Goal: Task Accomplishment & Management: Manage account settings

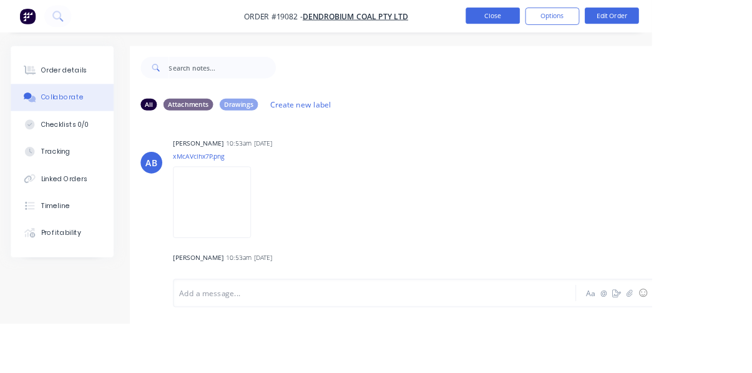
click at [600, 15] on button "Close" at bounding box center [569, 18] width 62 height 19
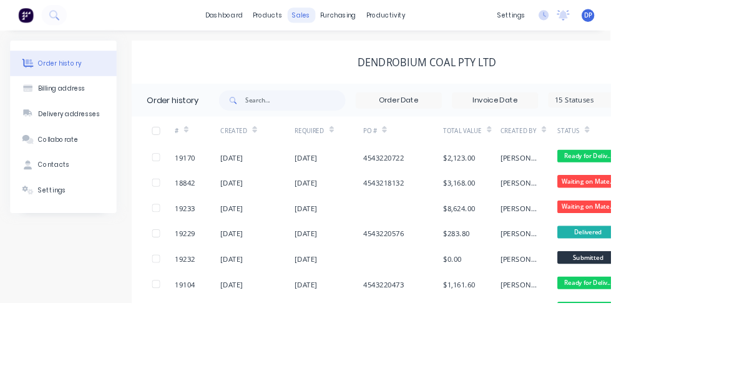
click at [373, 23] on div "sales" at bounding box center [371, 18] width 34 height 19
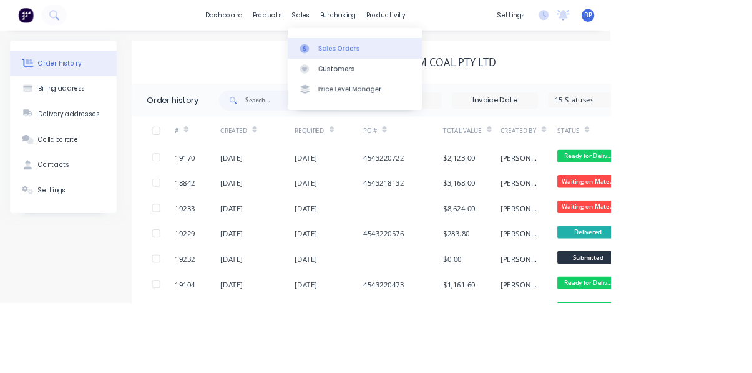
click at [446, 64] on link "Sales Orders" at bounding box center [437, 59] width 165 height 25
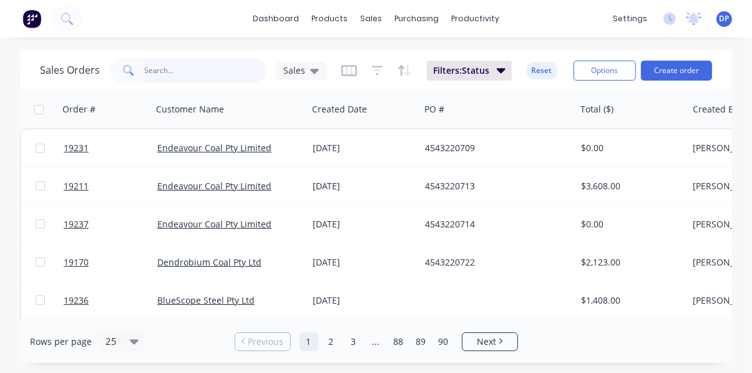
click at [157, 66] on input "text" at bounding box center [206, 70] width 122 height 25
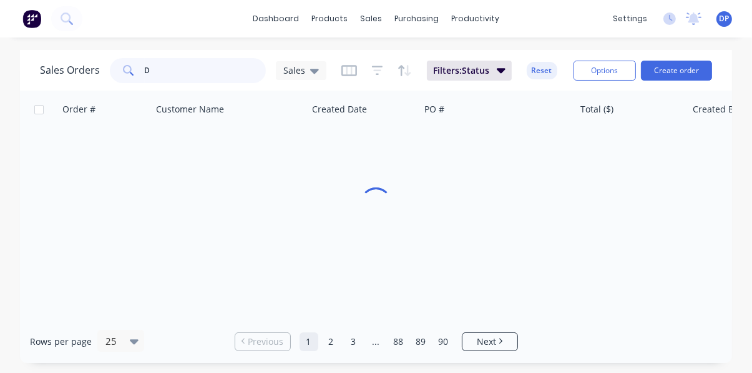
type input "D"
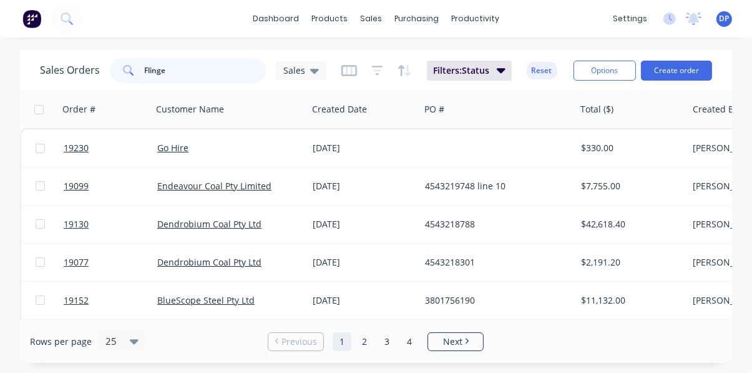
type input "Flinger"
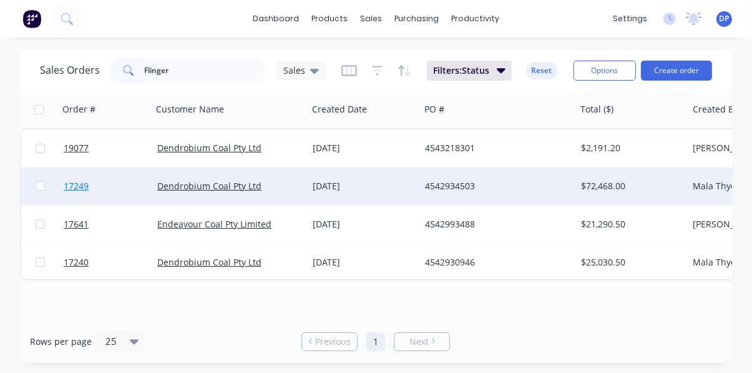
click at [75, 190] on span "17249" at bounding box center [76, 186] width 25 height 12
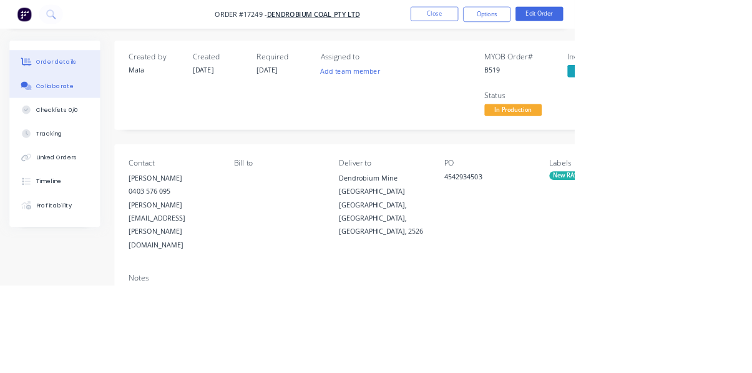
click at [77, 123] on button "Collaborate" at bounding box center [71, 112] width 119 height 31
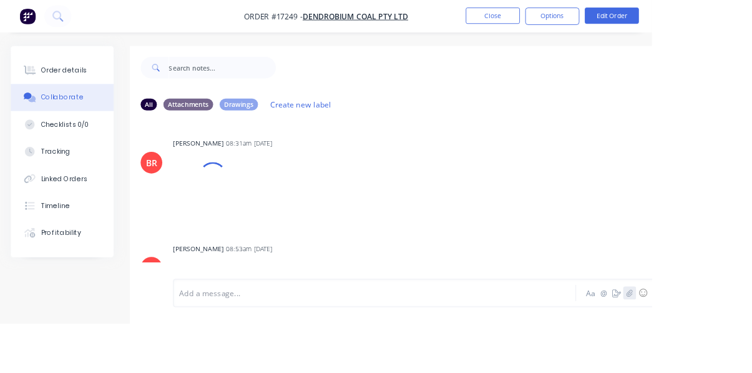
click at [726, 342] on icon "button" at bounding box center [726, 337] width 7 height 9
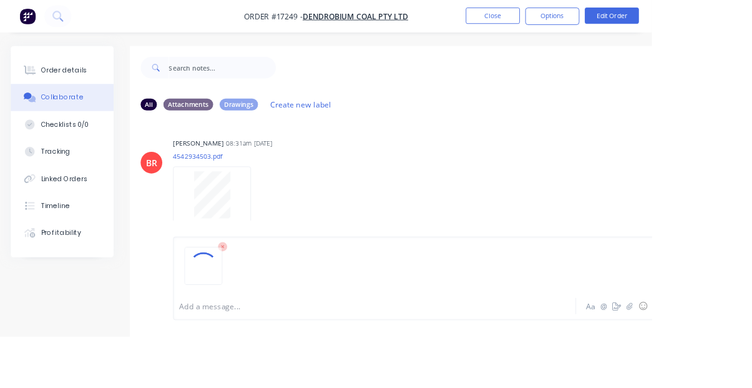
click at [752, 343] on div at bounding box center [506, 312] width 598 height 64
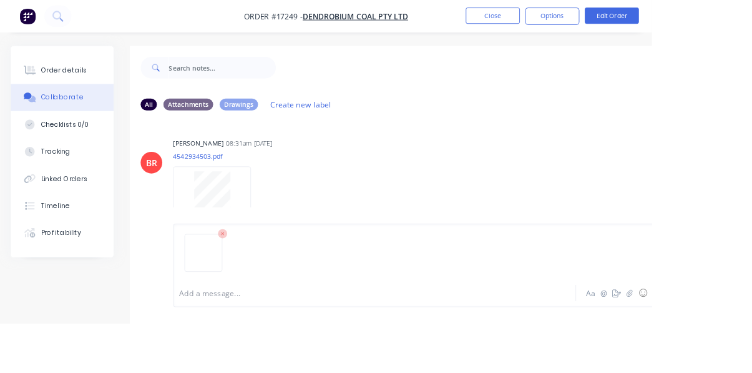
scroll to position [17, 0]
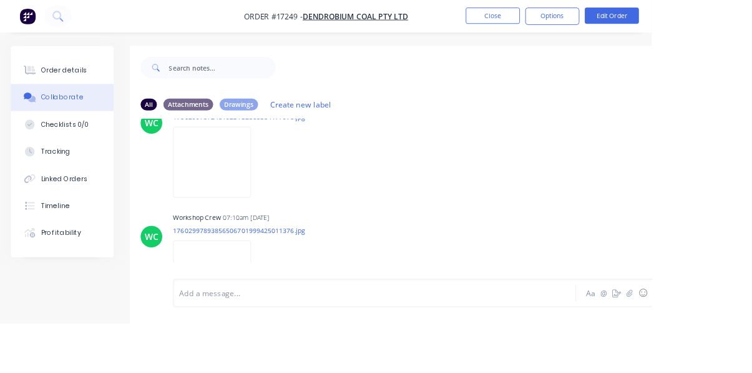
scroll to position [4426, 0]
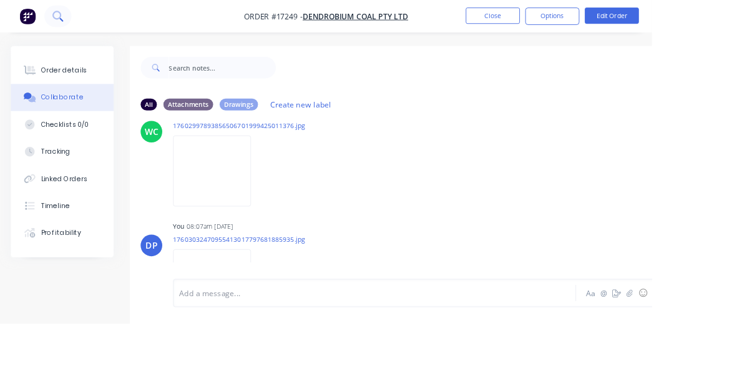
click at [70, 22] on icon at bounding box center [71, 23] width 4 height 4
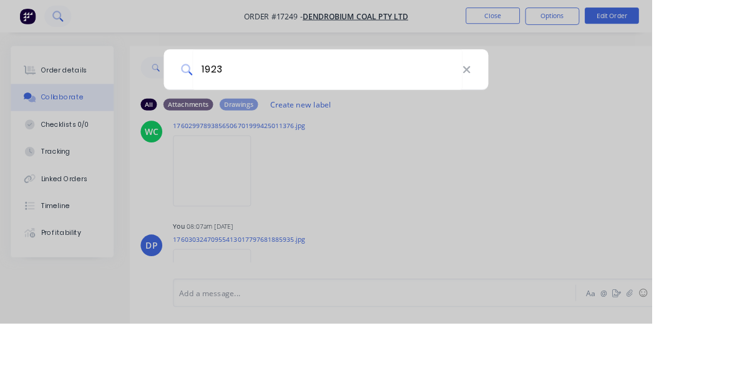
type input "19230"
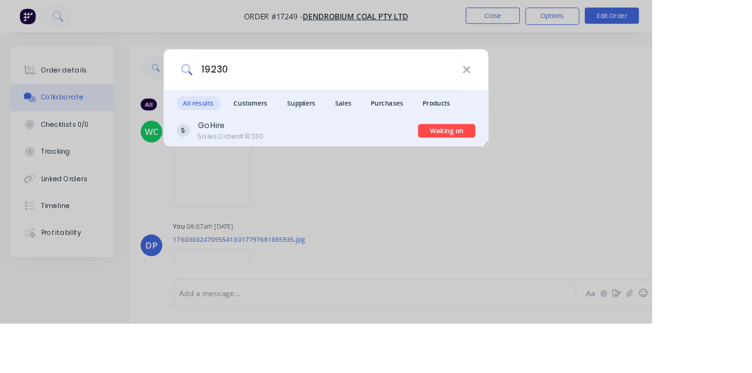
click at [375, 163] on div "Go Hire Sales Order #19230" at bounding box center [343, 151] width 279 height 24
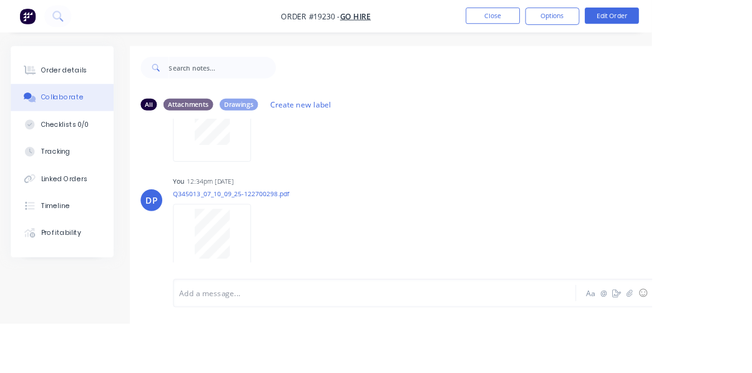
scroll to position [88, 0]
click at [725, 345] on button "button" at bounding box center [726, 337] width 15 height 15
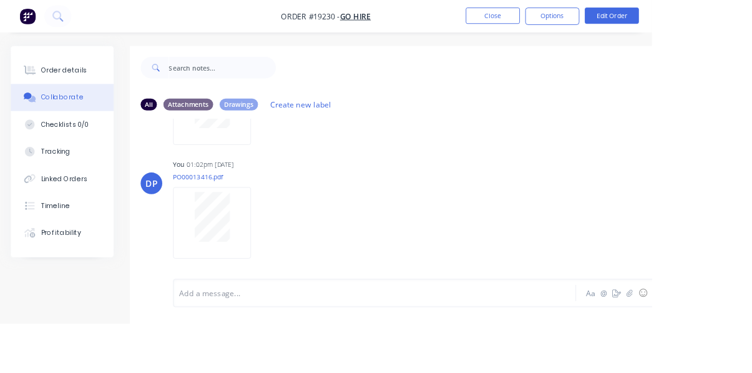
scroll to position [298, 0]
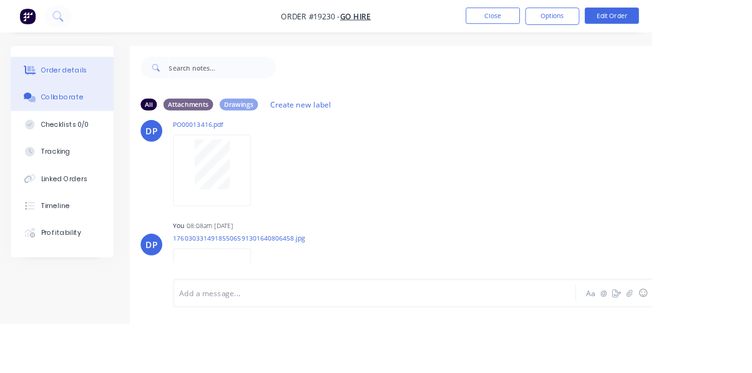
click at [70, 81] on div "Order details" at bounding box center [73, 81] width 53 height 11
